Goal: Task Accomplishment & Management: Use online tool/utility

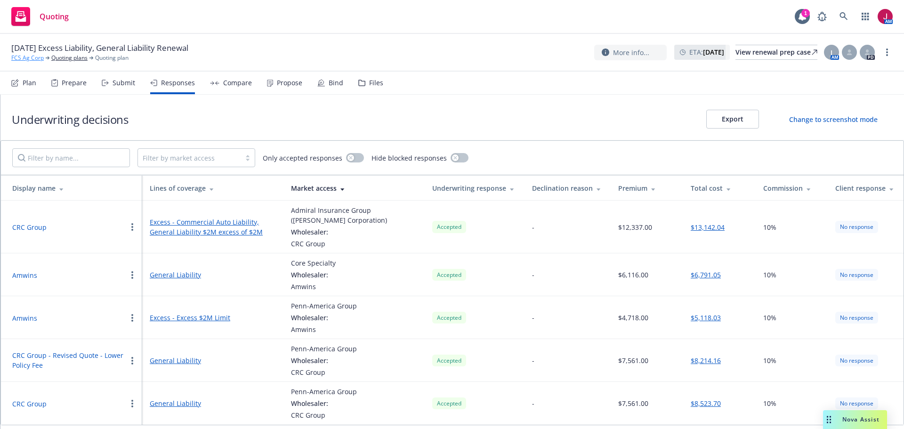
click at [29, 61] on link "FCS Ag Corp" at bounding box center [27, 58] width 32 height 8
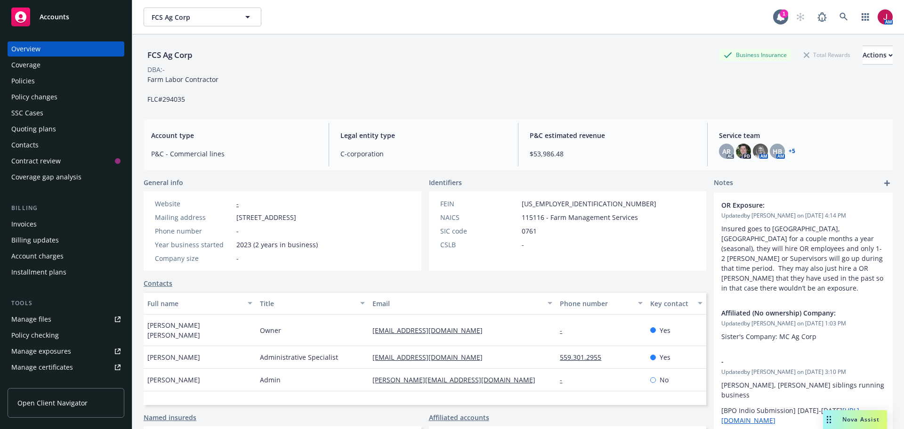
click at [37, 87] on div "Policies" at bounding box center [65, 80] width 109 height 15
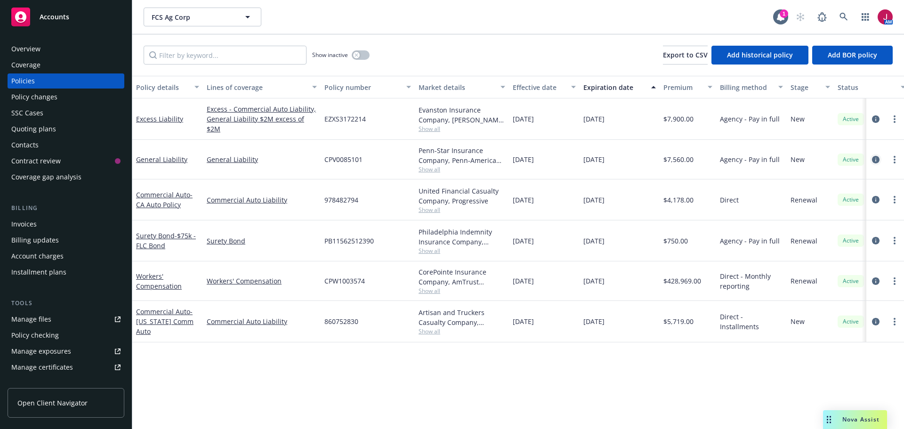
click at [875, 160] on icon "circleInformation" at bounding box center [876, 160] width 8 height 8
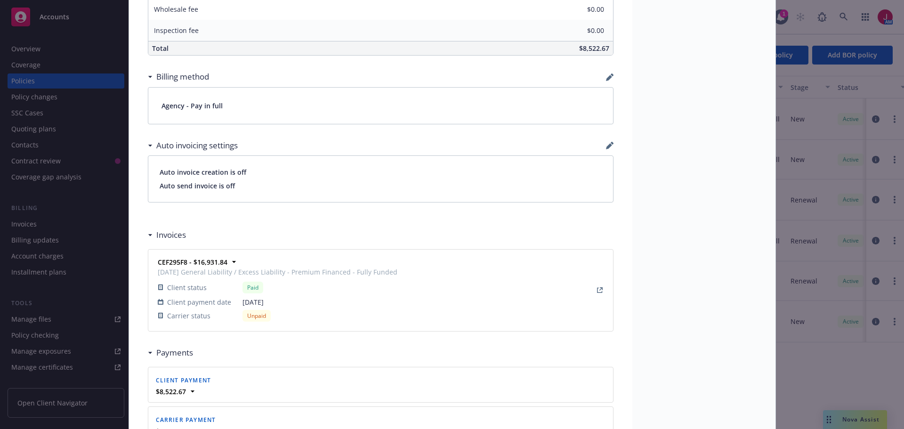
scroll to position [691, 0]
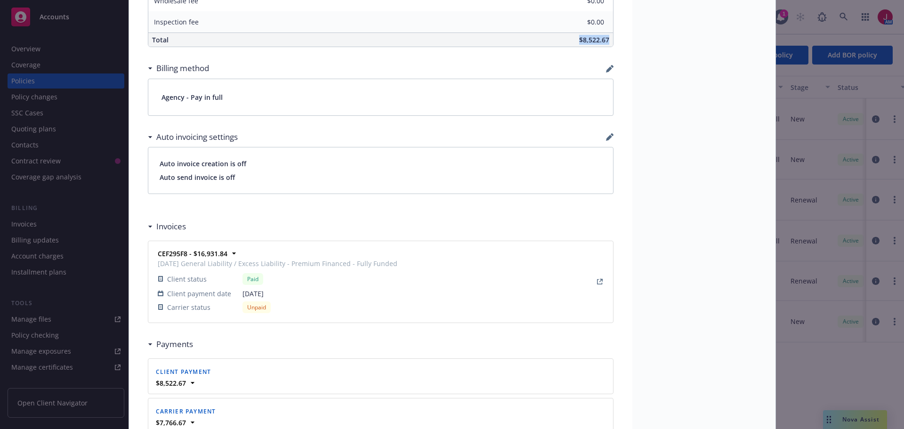
drag, startPoint x: 572, startPoint y: 41, endPoint x: 616, endPoint y: 41, distance: 43.8
click at [616, 41] on div "General Liability 11/01/2024 Galib Sheik: Case# 01327274: Policy limits were pr…" at bounding box center [380, 2] width 503 height 1277
copy span "$8,522.67"
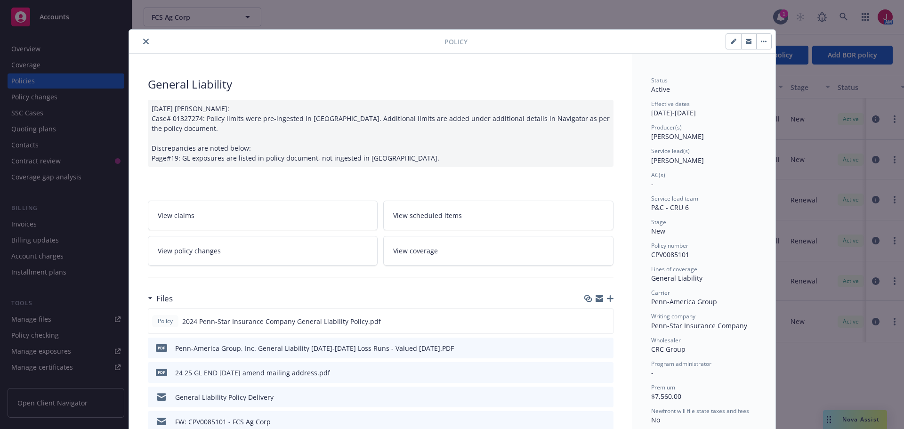
scroll to position [0, 0]
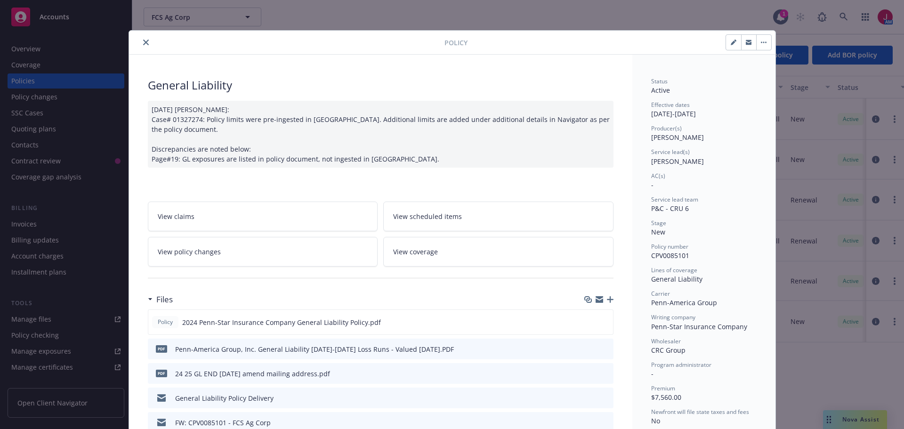
click at [143, 42] on icon "close" at bounding box center [146, 43] width 6 height 6
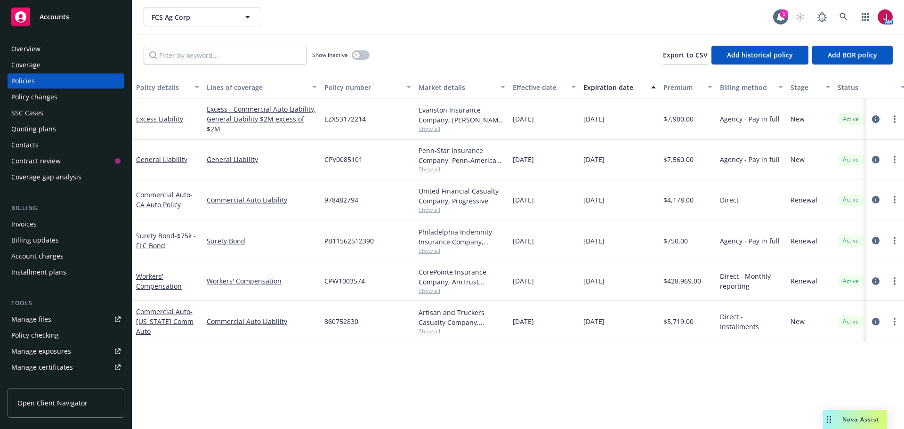
click at [877, 121] on icon "circleInformation" at bounding box center [876, 119] width 8 height 8
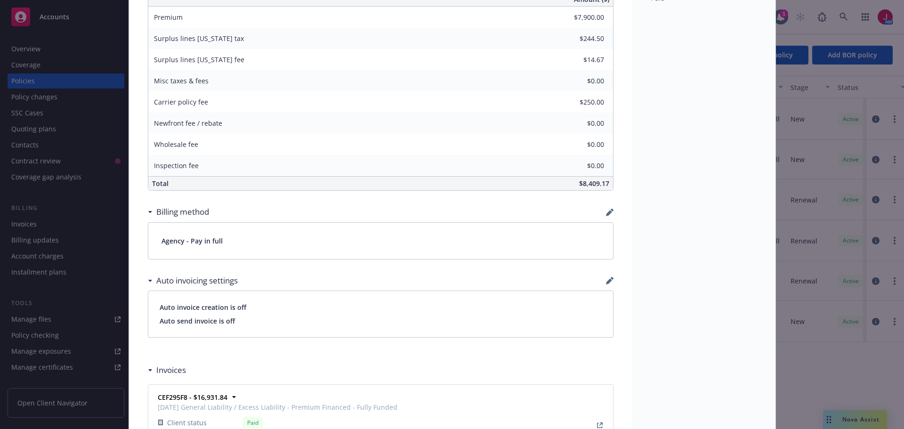
scroll to position [518, 0]
drag, startPoint x: 575, startPoint y: 182, endPoint x: 605, endPoint y: 183, distance: 30.6
click at [605, 183] on div "$8,409.17" at bounding box center [450, 183] width 323 height 14
copy span "$8,409.17"
click at [15, 77] on div "Policy Excess Liability 10/01/2024 - Sampath vankayala: Case #01277124 Policy l…" at bounding box center [452, 214] width 904 height 429
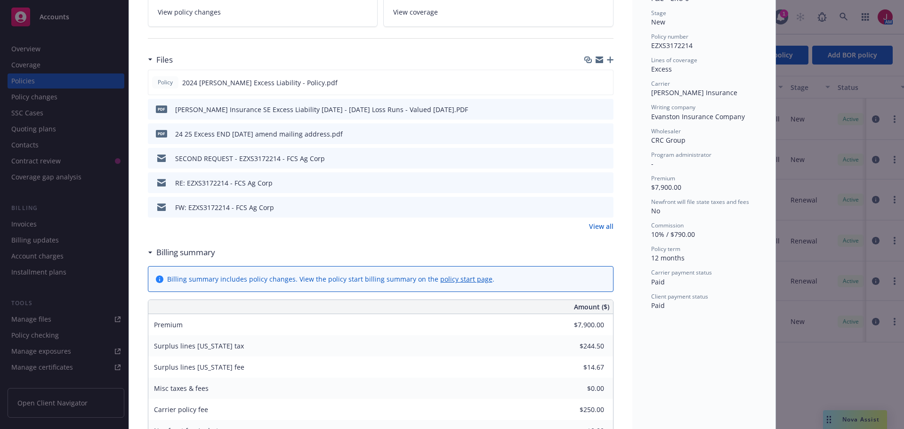
scroll to position [0, 0]
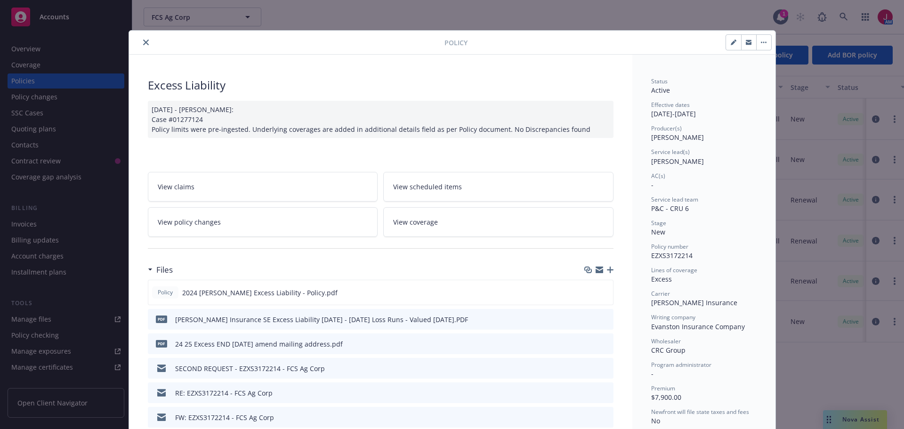
click at [143, 43] on icon "close" at bounding box center [146, 43] width 6 height 6
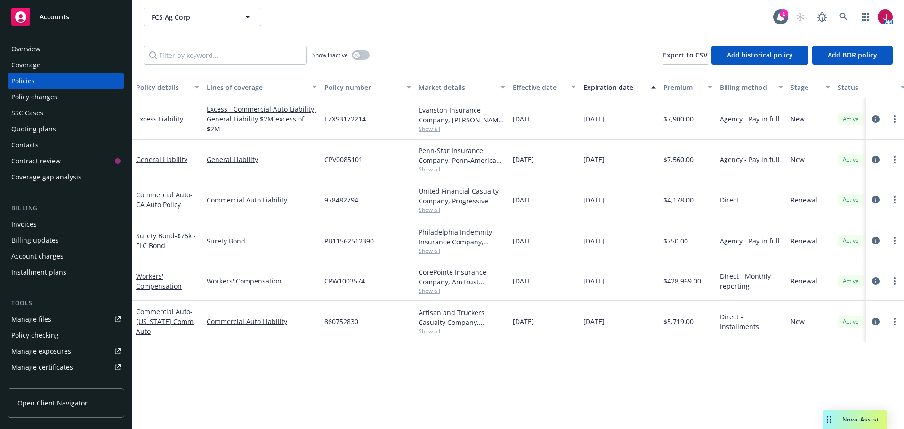
click at [50, 147] on div "Contacts" at bounding box center [65, 144] width 109 height 15
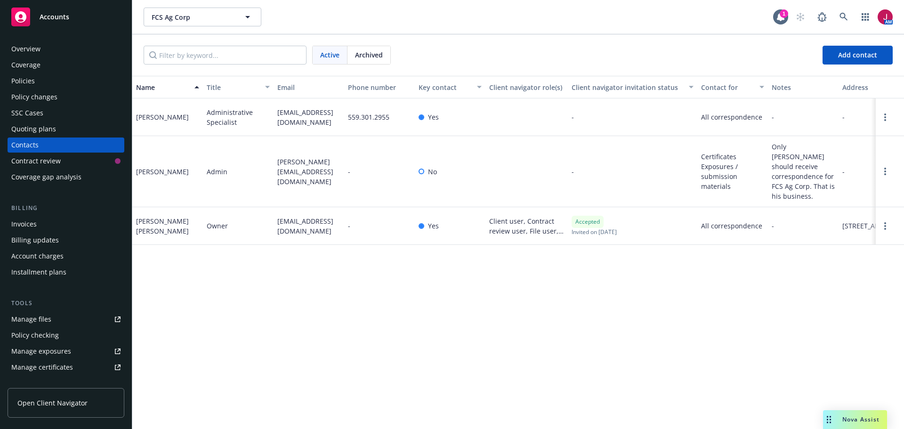
click at [39, 127] on div "Quoting plans" at bounding box center [33, 128] width 45 height 15
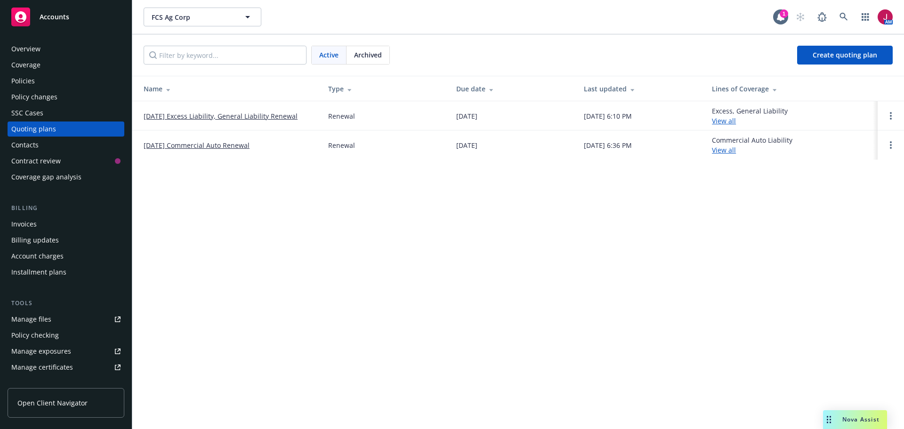
click at [236, 114] on link "[DATE] Excess Liability, General Liability Renewal" at bounding box center [221, 116] width 154 height 10
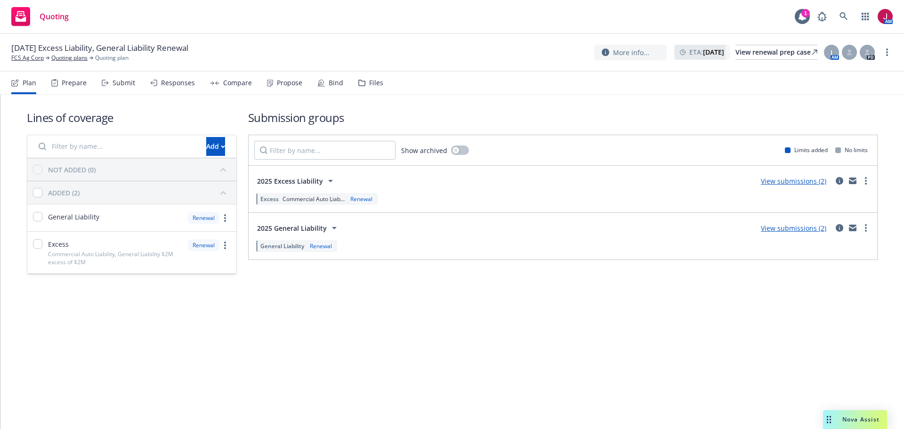
click at [285, 86] on div "Propose" at bounding box center [289, 83] width 25 height 8
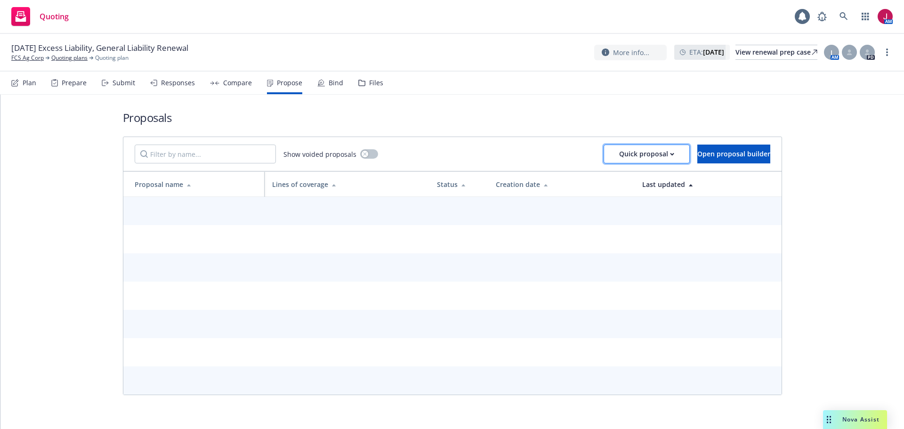
click at [619, 153] on div "Quick proposal" at bounding box center [646, 154] width 55 height 18
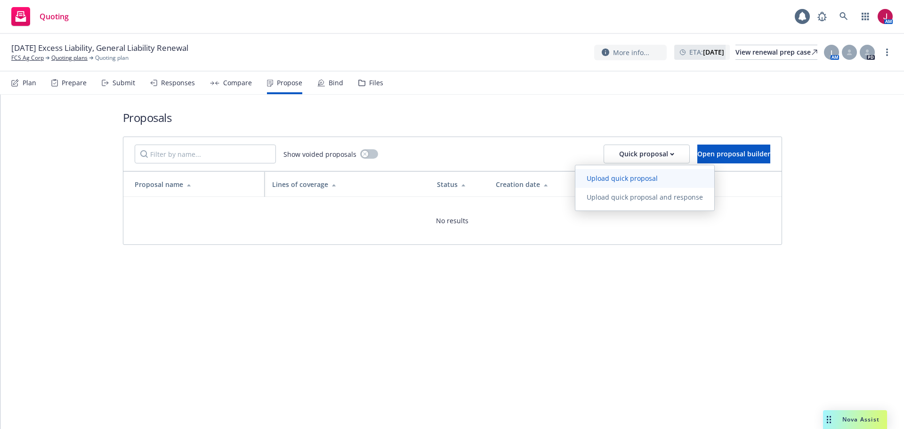
click at [604, 178] on span "Upload quick proposal" at bounding box center [622, 178] width 94 height 9
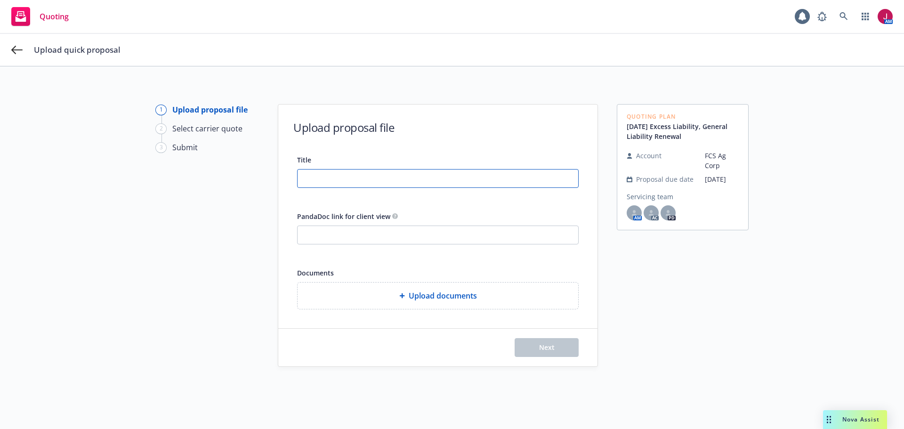
click at [322, 181] on input "Title" at bounding box center [438, 178] width 281 height 18
type input "25-26 GL and XS Renewal Proposal"
click at [335, 231] on input "PandaDoc link for client view" at bounding box center [438, 235] width 281 height 18
paste input "[URL][DOMAIN_NAME]"
type input "[URL][DOMAIN_NAME]"
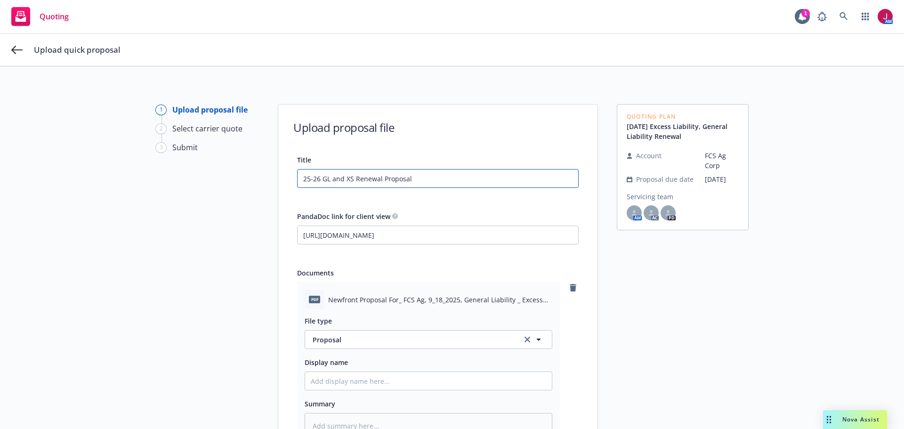
drag, startPoint x: 409, startPoint y: 179, endPoint x: 145, endPoint y: 205, distance: 265.8
click at [145, 205] on div "1 Upload proposal file 2 Select carrier quote 3 Submit Upload proposal file Tit…" at bounding box center [451, 320] width 881 height 433
click at [362, 376] on input "Display name" at bounding box center [428, 381] width 247 height 18
paste input "25-26 GL and XS Renewal Proposal"
type textarea "x"
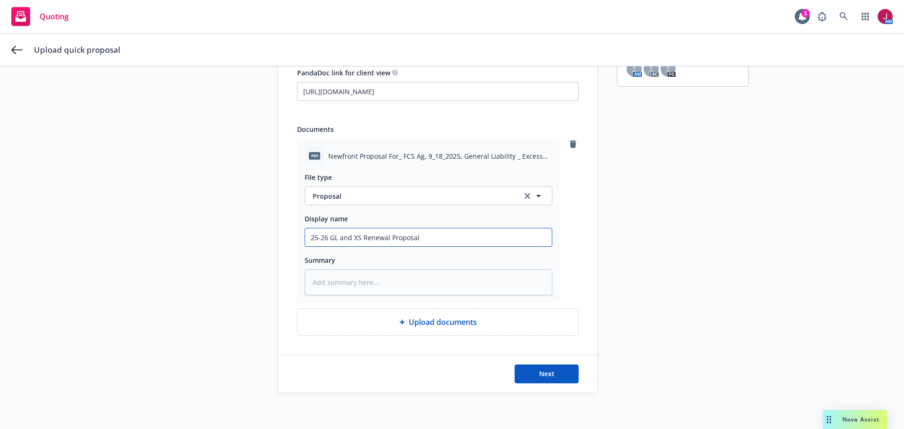
scroll to position [145, 0]
type input "25-26 GL and XS Renewal Proposal"
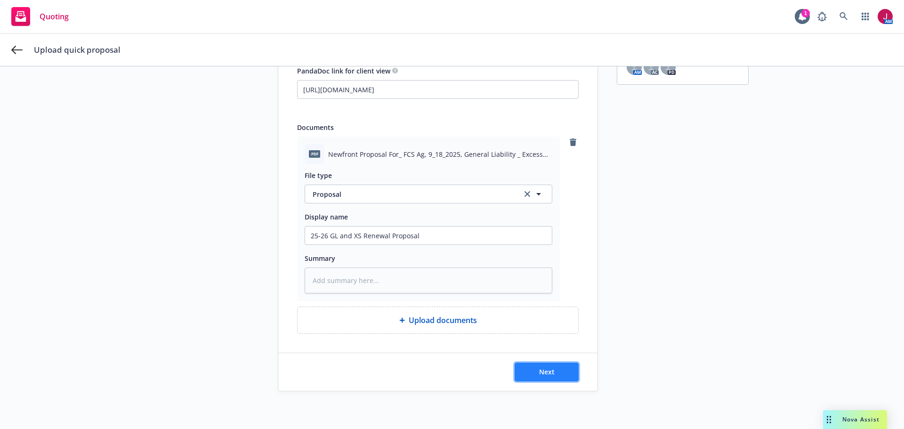
click at [541, 371] on span "Next" at bounding box center [547, 371] width 16 height 9
type textarea "x"
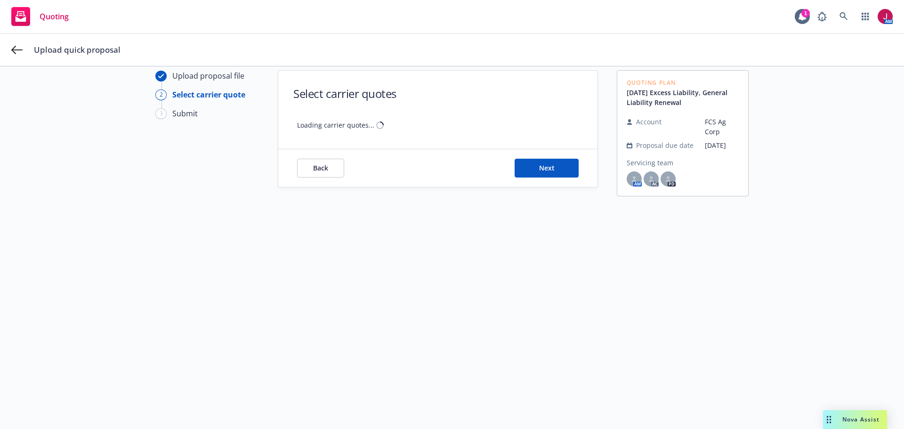
scroll to position [34, 0]
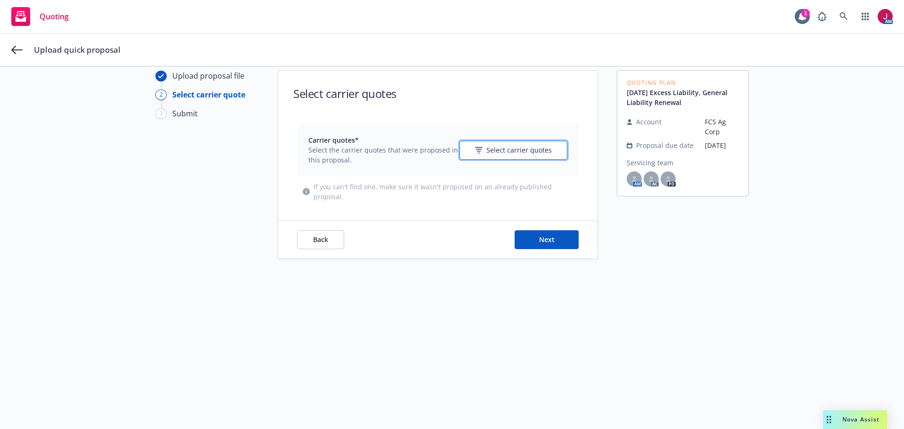
click at [550, 149] on button "Select carrier quotes" at bounding box center [513, 150] width 108 height 19
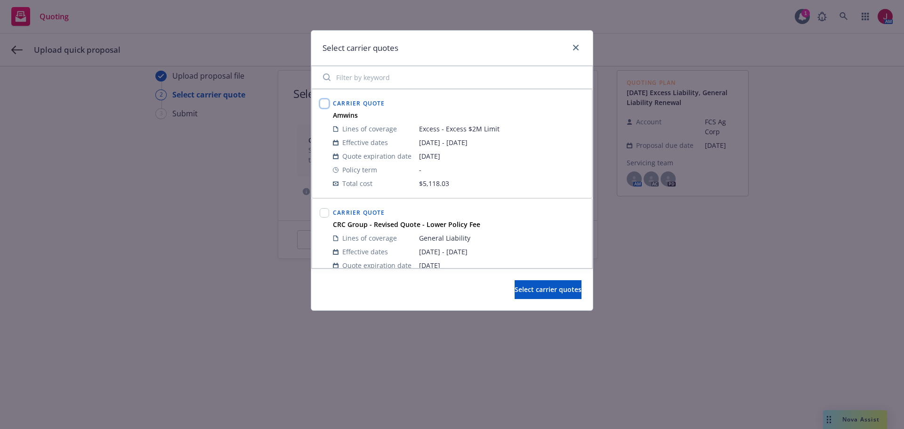
click at [323, 107] on input "checkbox" at bounding box center [324, 103] width 9 height 9
checkbox input "true"
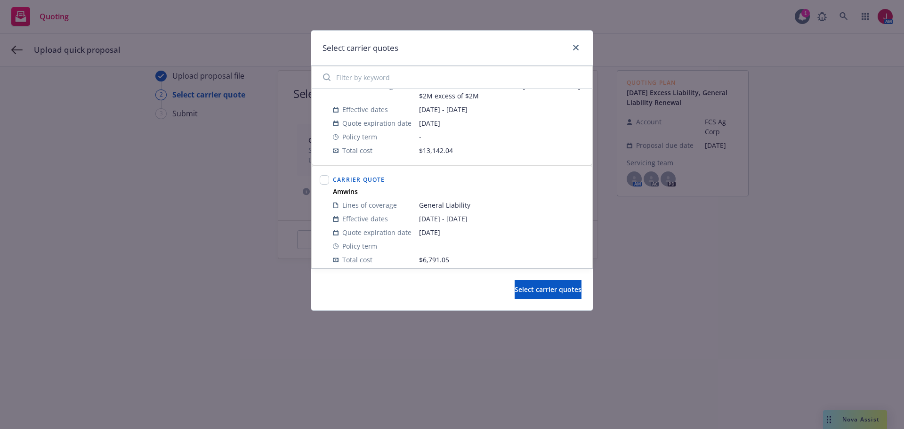
scroll to position [377, 0]
click at [322, 176] on input "checkbox" at bounding box center [324, 173] width 9 height 9
checkbox input "true"
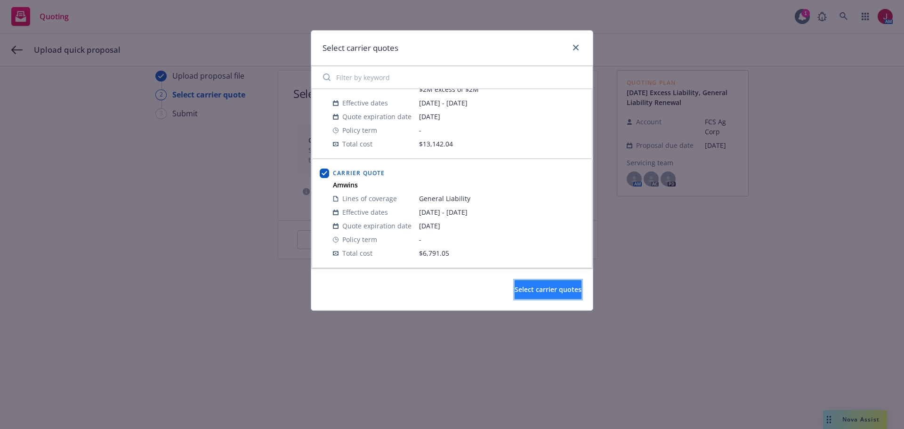
click at [554, 294] on span "Select carrier quotes" at bounding box center [548, 289] width 67 height 9
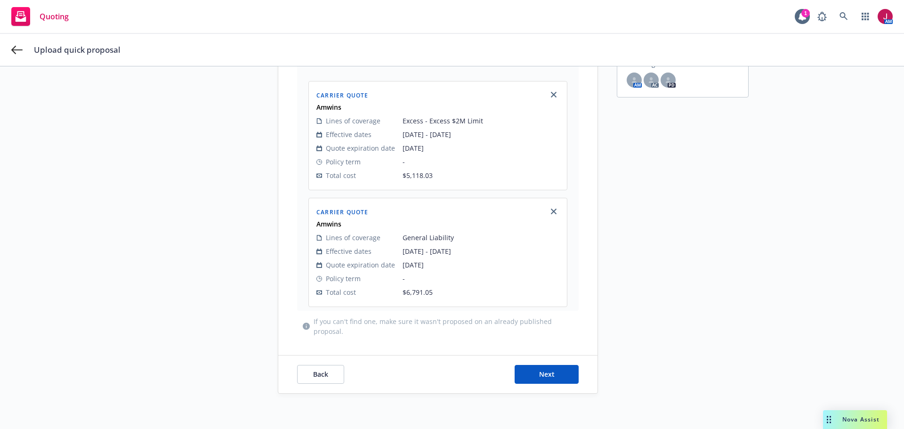
scroll to position [135, 0]
click at [566, 369] on button "Next" at bounding box center [547, 371] width 64 height 19
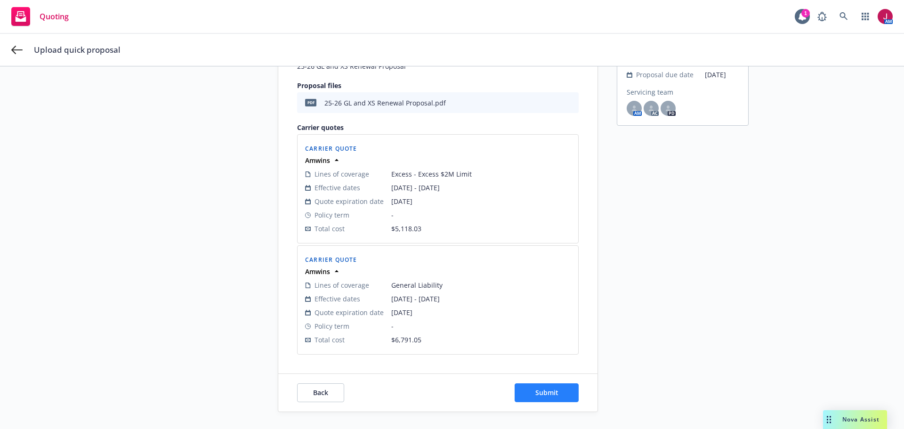
scroll to position [125, 0]
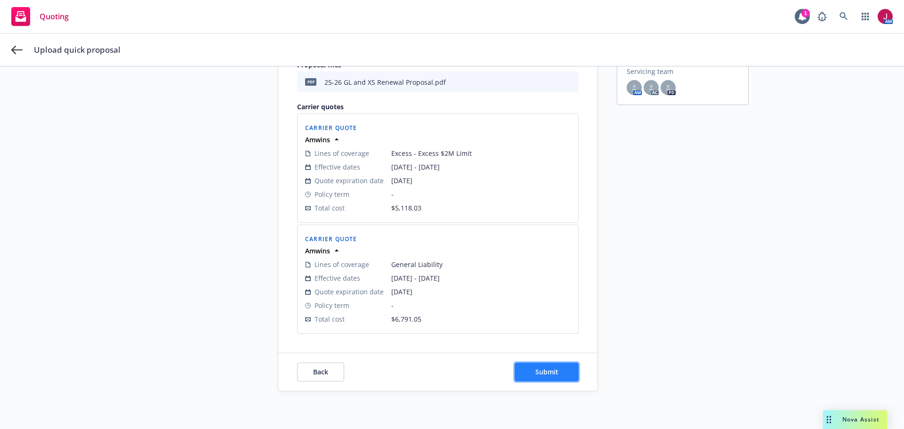
click at [562, 370] on button "Submit" at bounding box center [547, 371] width 64 height 19
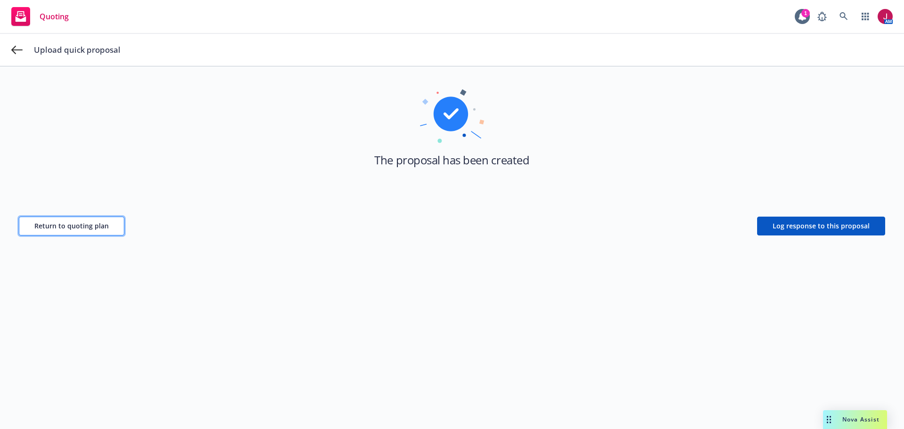
click at [82, 230] on span "Return to quoting plan" at bounding box center [71, 225] width 74 height 9
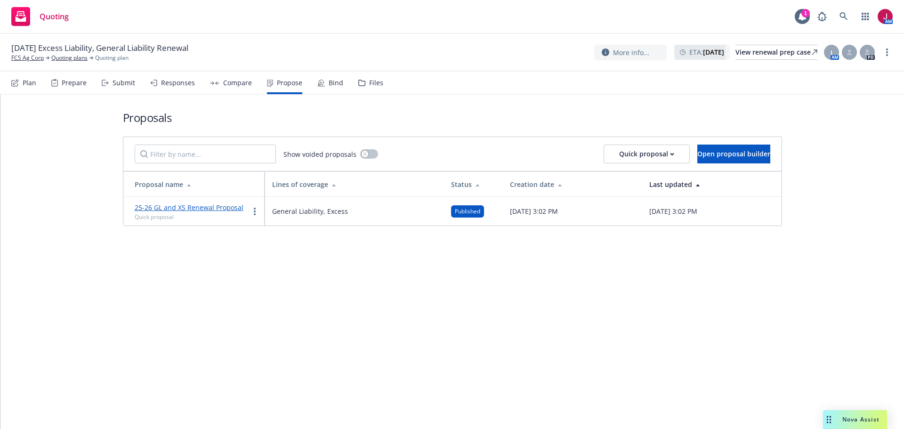
click at [178, 81] on div "Responses" at bounding box center [178, 83] width 34 height 8
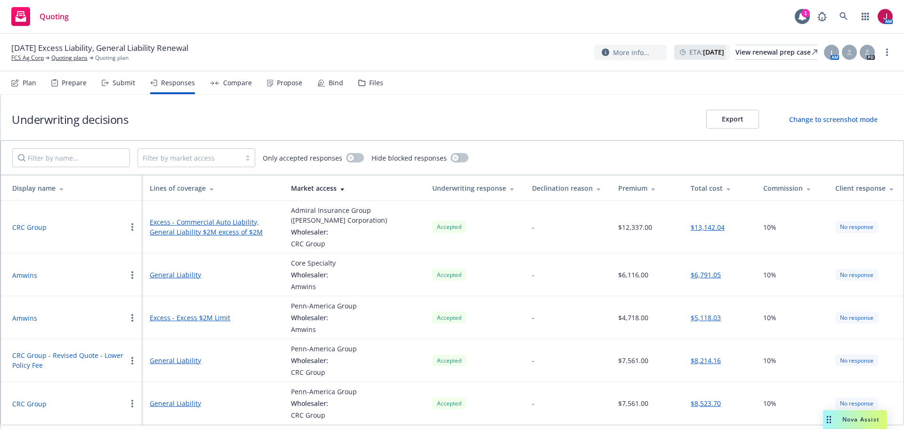
click at [110, 83] on div "Submit" at bounding box center [118, 83] width 33 height 23
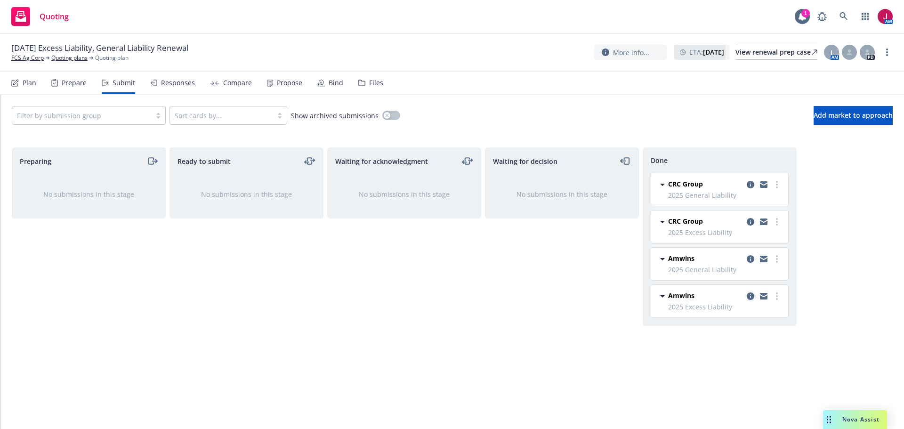
click at [753, 293] on icon "copy logging email" at bounding box center [751, 296] width 8 height 8
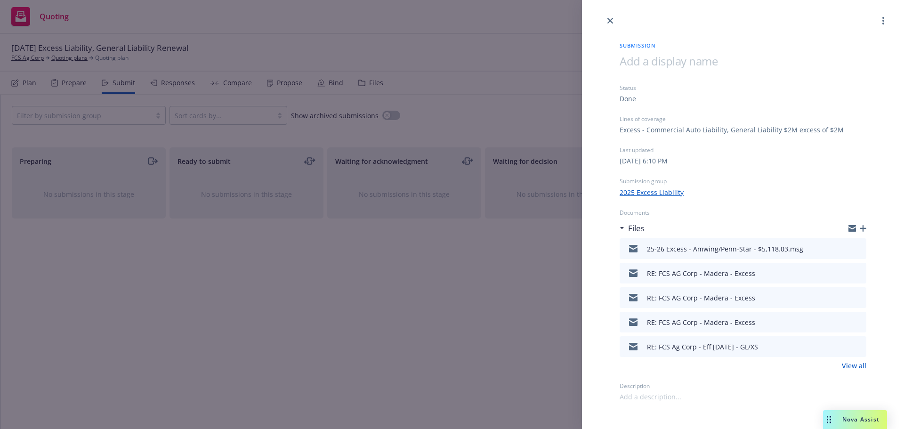
click at [838, 246] on div "25-26 Excess - Amwing/Penn-Star - $5,118.03.msg" at bounding box center [742, 248] width 247 height 21
click at [844, 249] on icon "download file" at bounding box center [842, 248] width 8 height 8
click at [883, 24] on circle "more" at bounding box center [883, 24] width 2 height 2
click at [839, 85] on span "Copy logging email" at bounding box center [845, 81] width 82 height 9
click at [610, 20] on icon "close" at bounding box center [610, 21] width 6 height 6
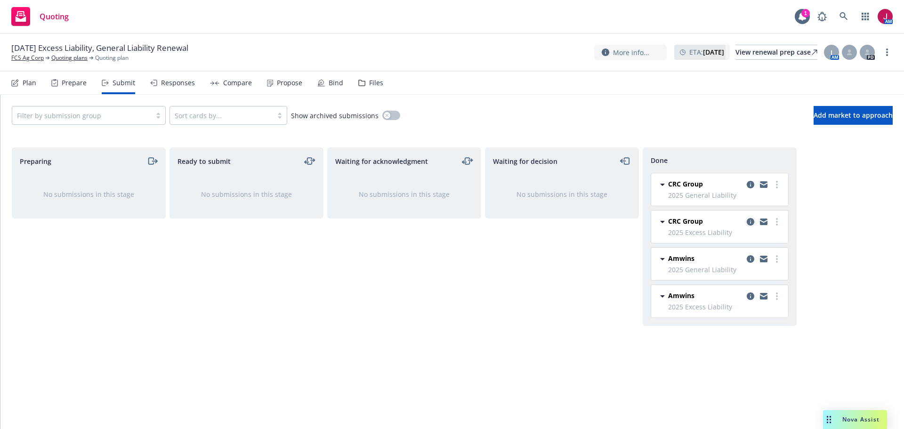
click at [748, 220] on icon "copy logging email" at bounding box center [751, 222] width 8 height 8
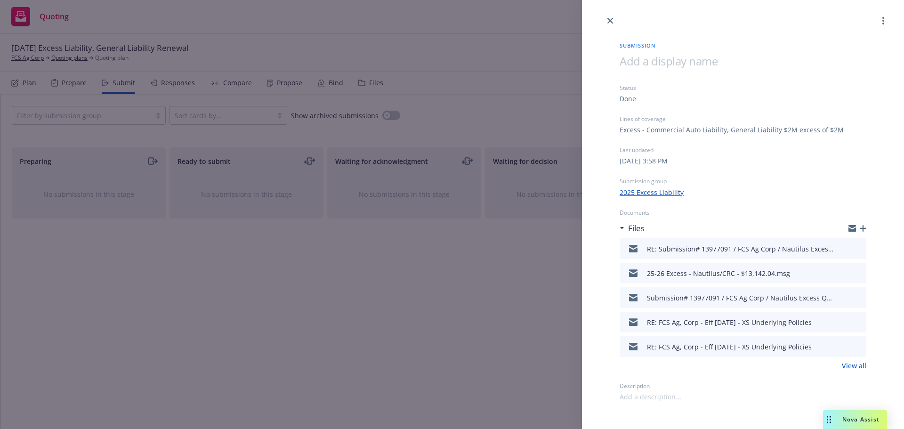
click at [849, 268] on div at bounding box center [851, 272] width 24 height 11
click at [843, 273] on icon "download file" at bounding box center [842, 272] width 8 height 8
click at [611, 21] on icon "close" at bounding box center [610, 21] width 6 height 6
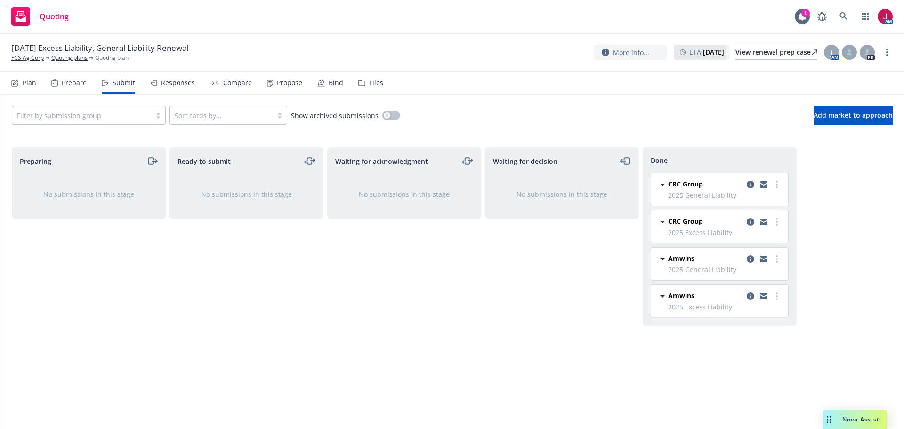
click at [285, 86] on div "Propose" at bounding box center [289, 83] width 25 height 8
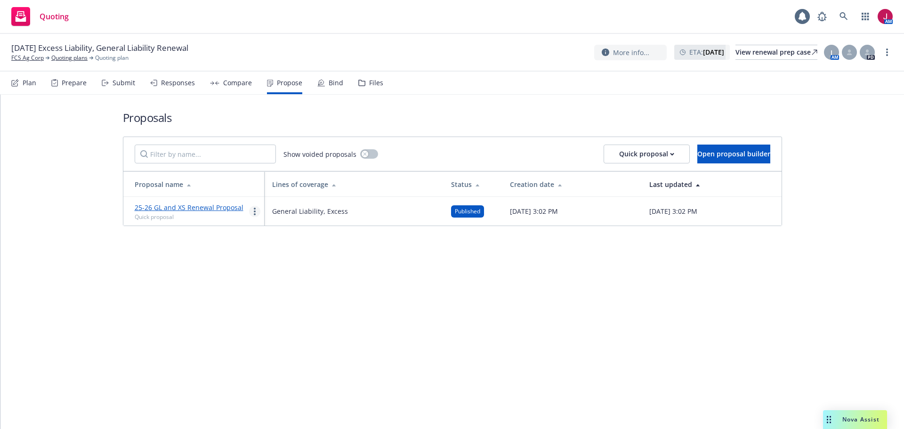
click at [255, 209] on icon "more" at bounding box center [255, 212] width 2 height 8
click at [280, 331] on span "Copy logging email" at bounding box center [290, 328] width 82 height 9
